Goal: Task Accomplishment & Management: Manage account settings

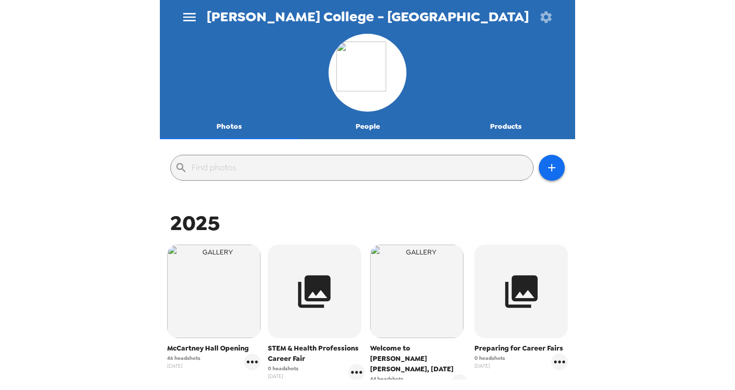
scroll to position [262, 0]
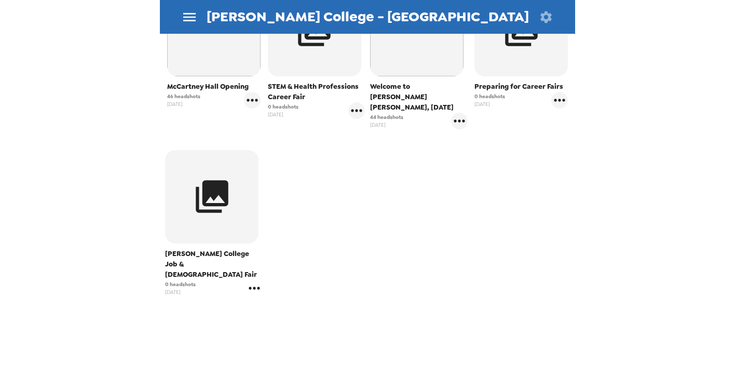
click at [255, 280] on icon "gallery menu" at bounding box center [254, 288] width 17 height 17
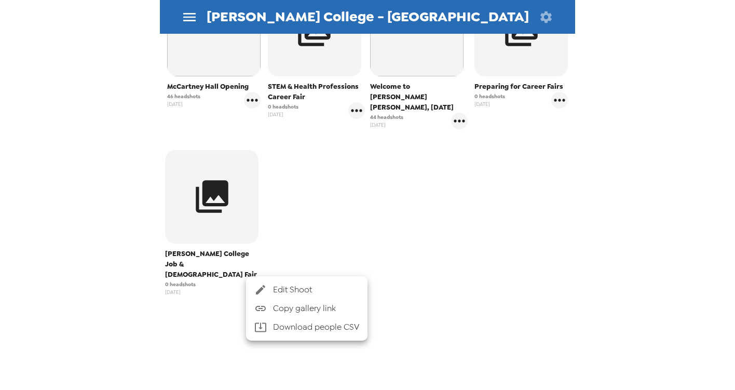
click at [278, 292] on span "Edit Shoot" at bounding box center [316, 289] width 86 height 12
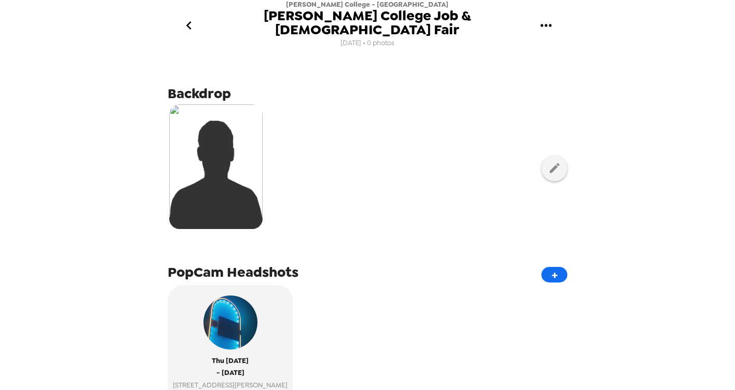
scroll to position [354, 0]
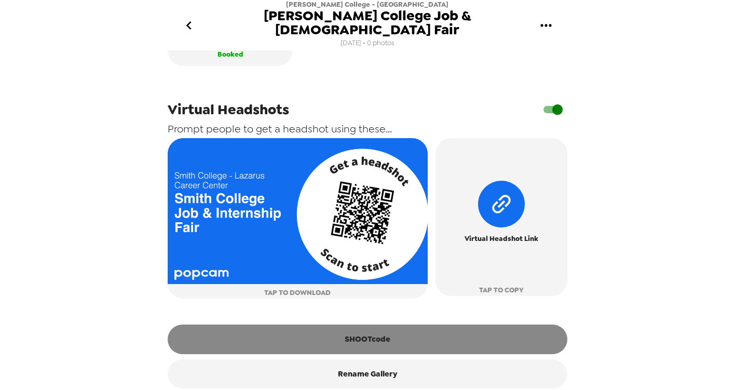
click at [282, 324] on button "SHOOTcode" at bounding box center [368, 338] width 400 height 29
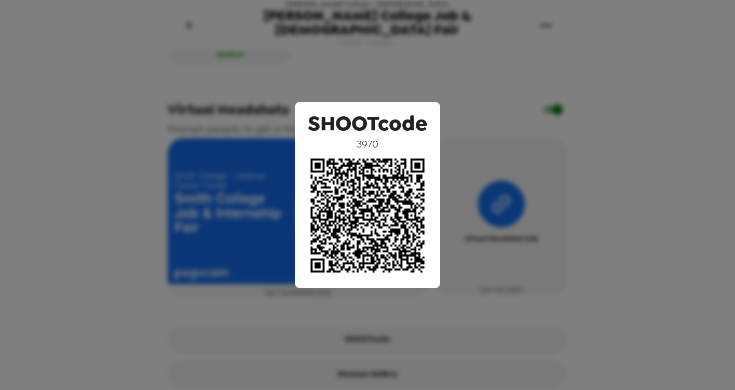
click at [651, 263] on div "SHOOTcode 3970" at bounding box center [367, 195] width 735 height 390
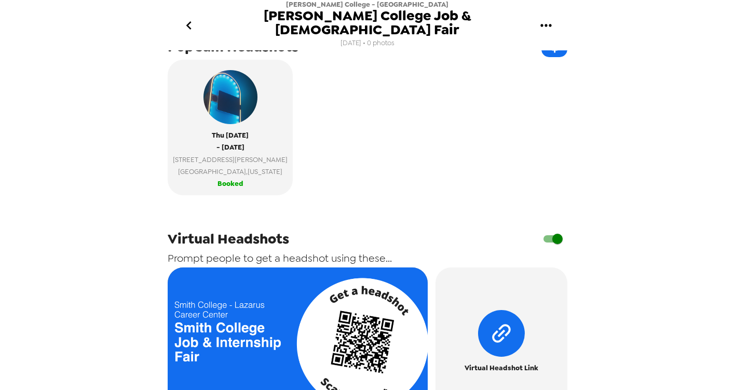
scroll to position [200, 0]
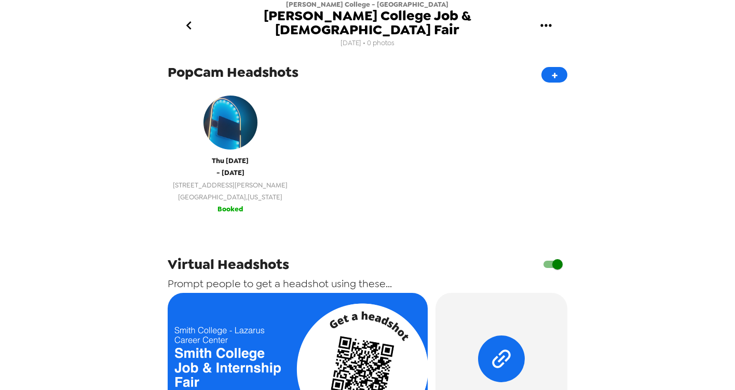
click at [247, 144] on div "[DATE] - [DATE] [STREET_ADDRESS][PERSON_NAME][US_STATE]" at bounding box center [230, 146] width 115 height 113
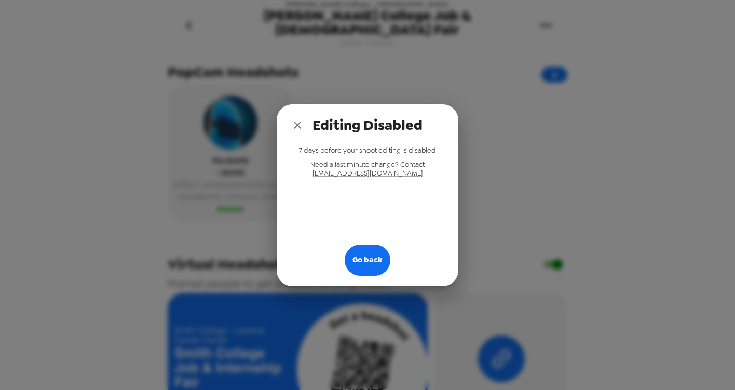
click at [295, 128] on icon "close" at bounding box center [297, 125] width 12 height 12
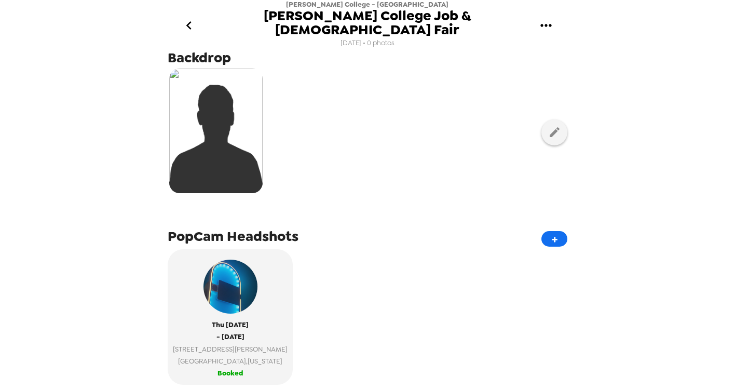
scroll to position [0, 0]
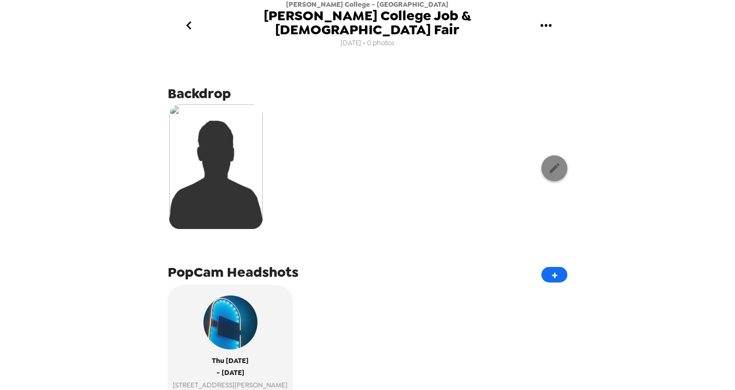
click at [551, 161] on icon "button" at bounding box center [554, 167] width 13 height 13
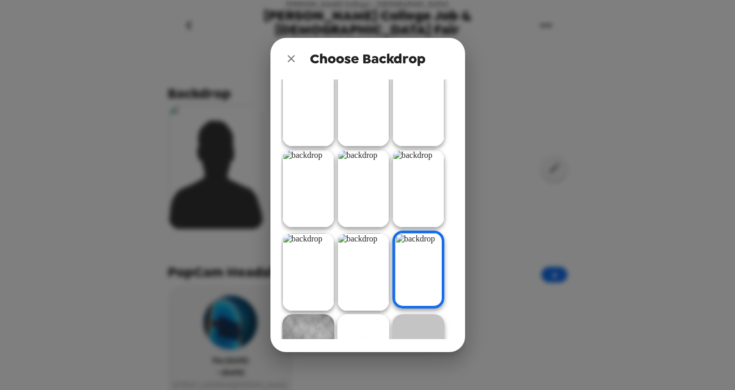
scroll to position [94, 0]
click at [304, 276] on img at bounding box center [308, 271] width 52 height 78
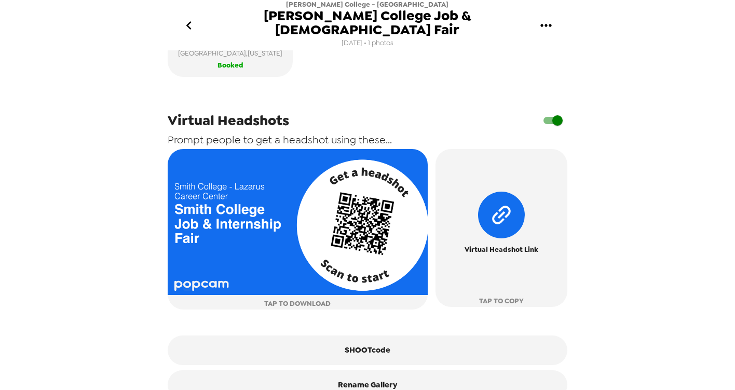
scroll to position [469, 0]
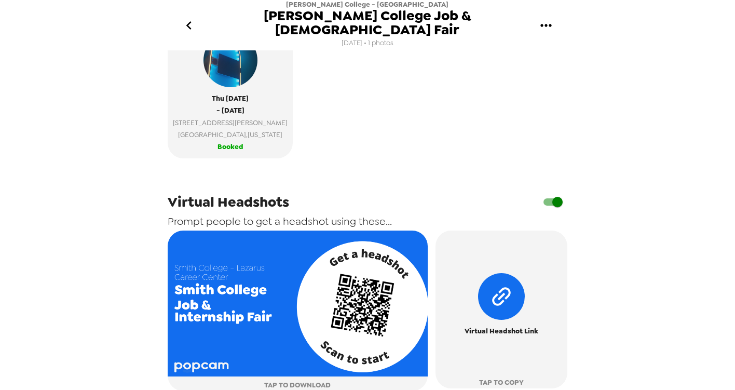
scroll to position [469, 0]
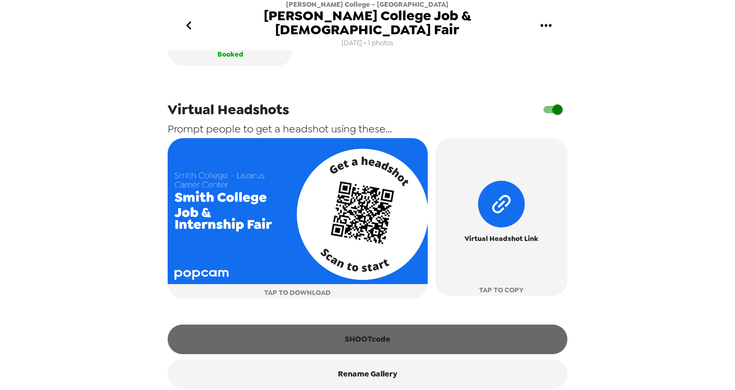
click at [390, 324] on button "SHOOTcode" at bounding box center [368, 338] width 400 height 29
